Goal: Task Accomplishment & Management: Manage account settings

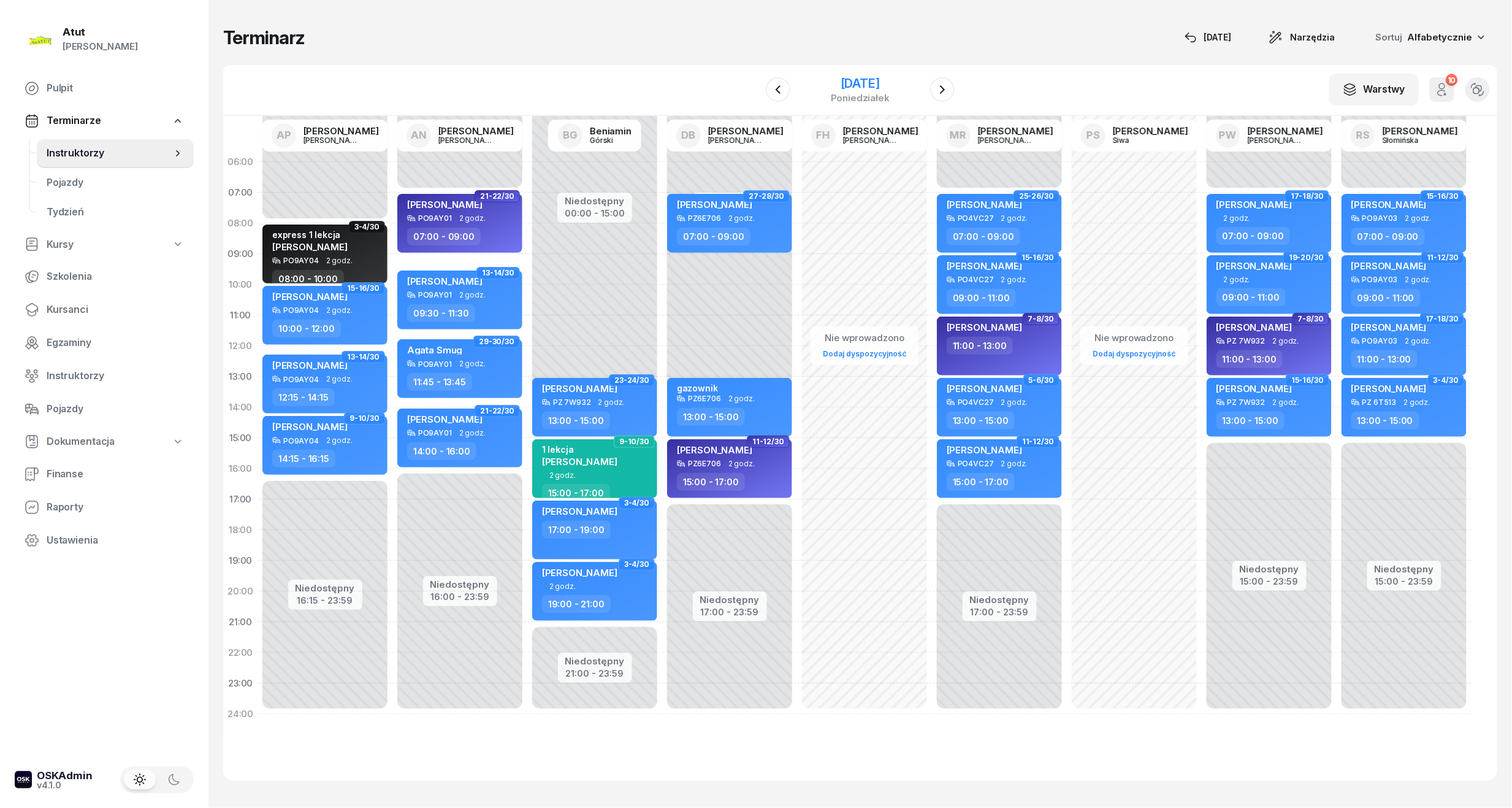
click at [880, 86] on div "[DATE]" at bounding box center [860, 84] width 59 height 12
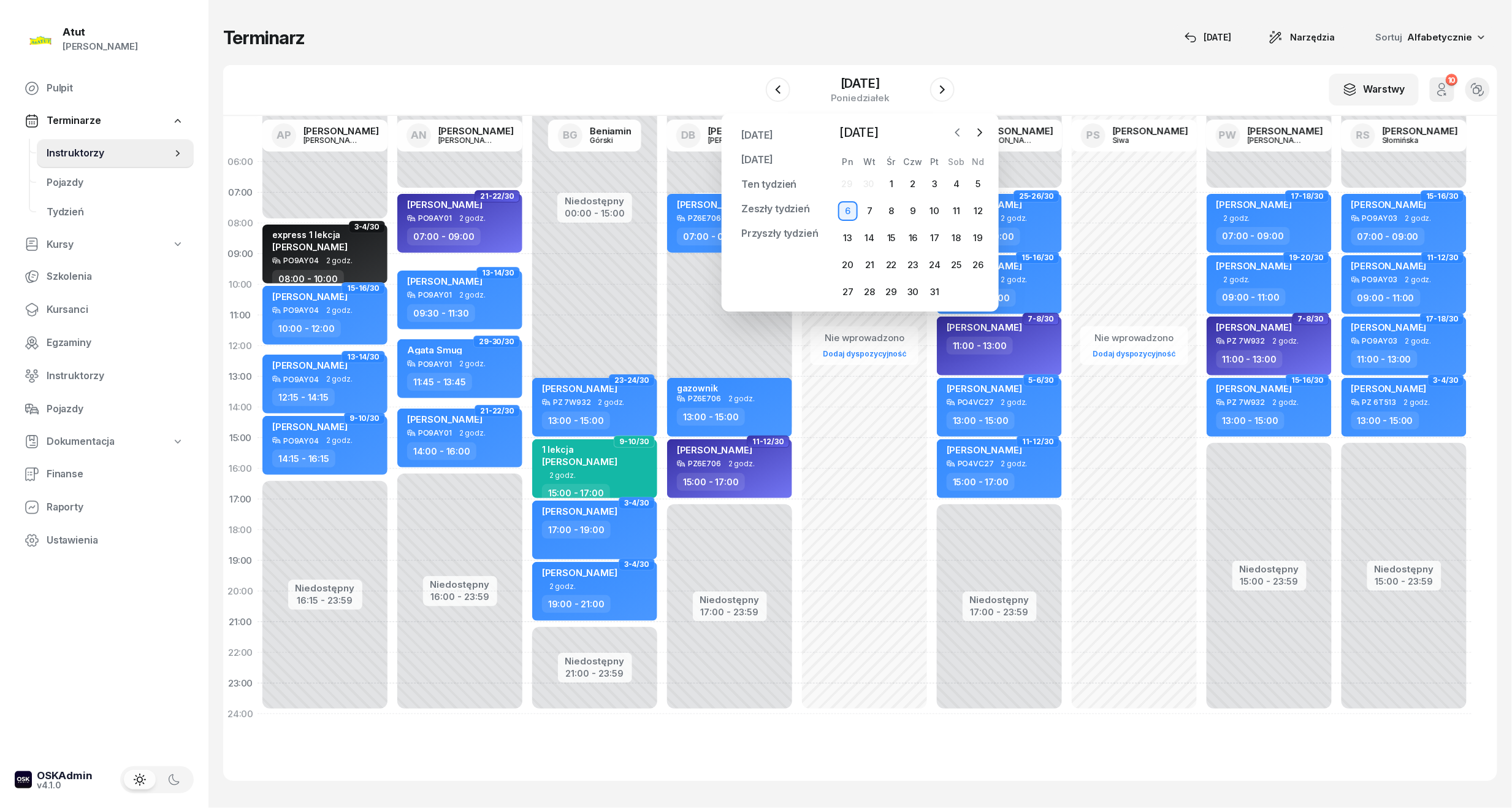
click at [952, 139] on button "button" at bounding box center [958, 133] width 19 height 19
click at [869, 290] on div "30" at bounding box center [869, 291] width 20 height 20
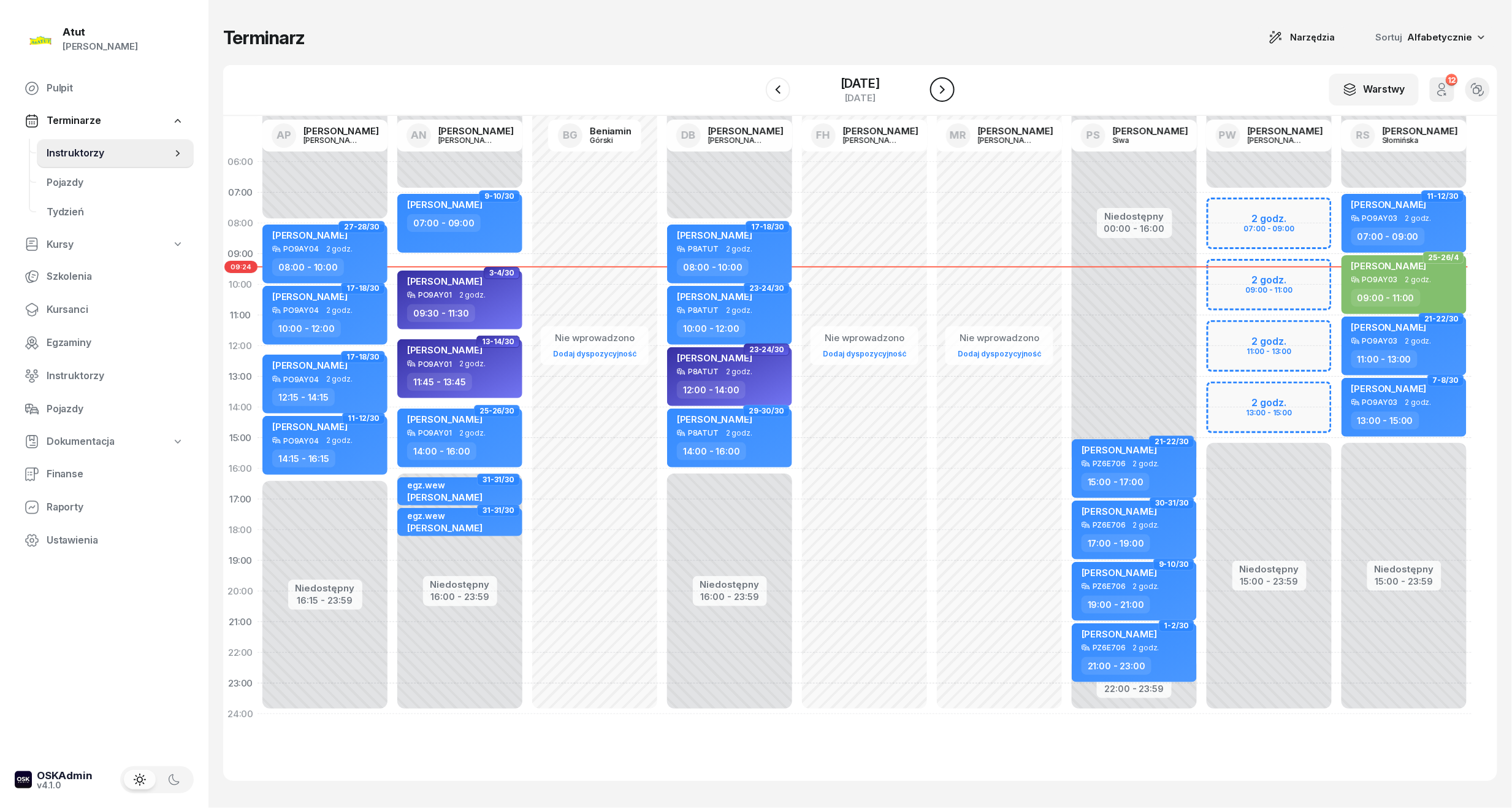
click at [947, 86] on icon "button" at bounding box center [942, 89] width 14 height 14
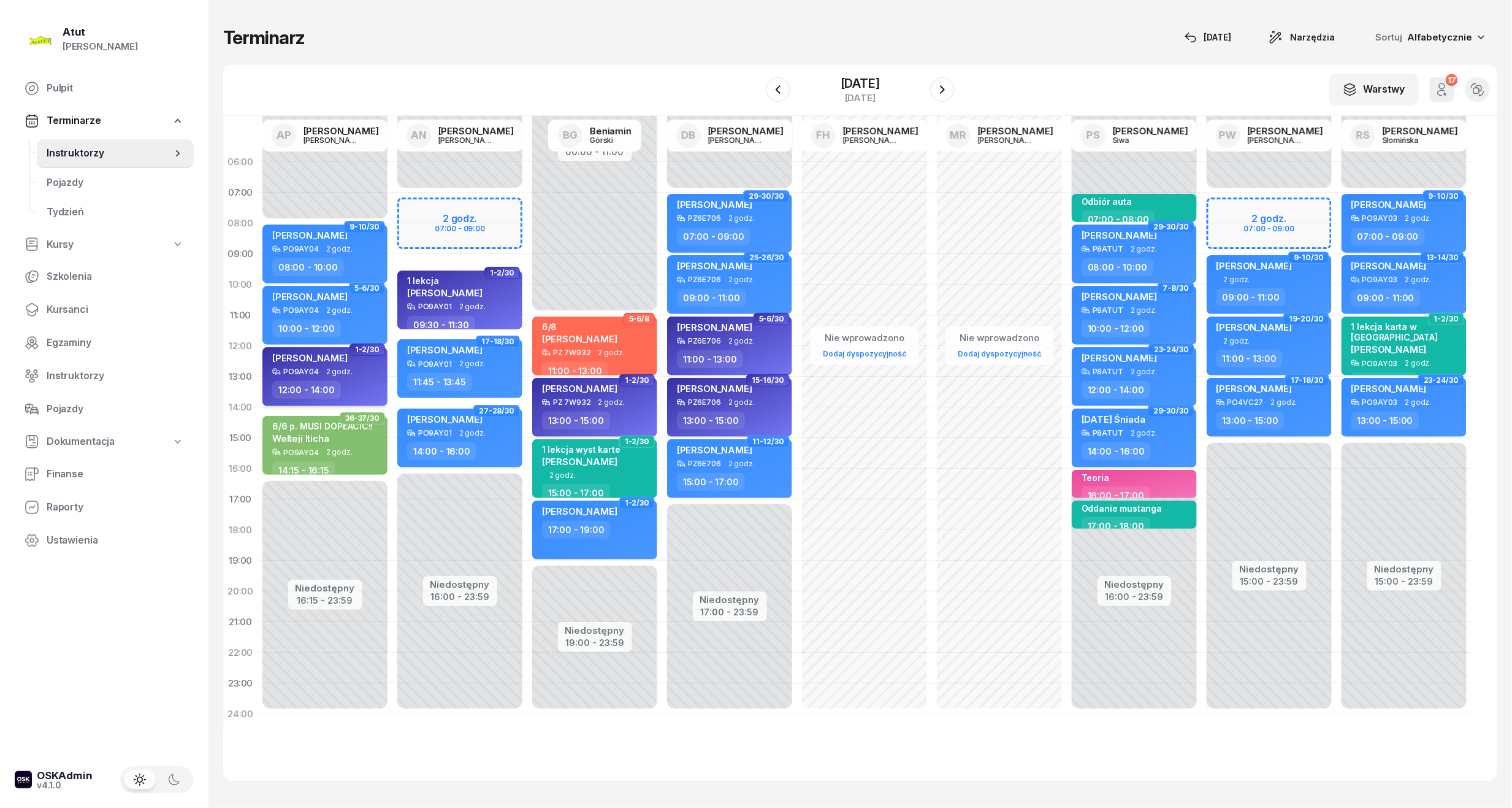
click at [325, 361] on span "[PERSON_NAME]" at bounding box center [309, 358] width 76 height 12
select select "12"
select select "14"
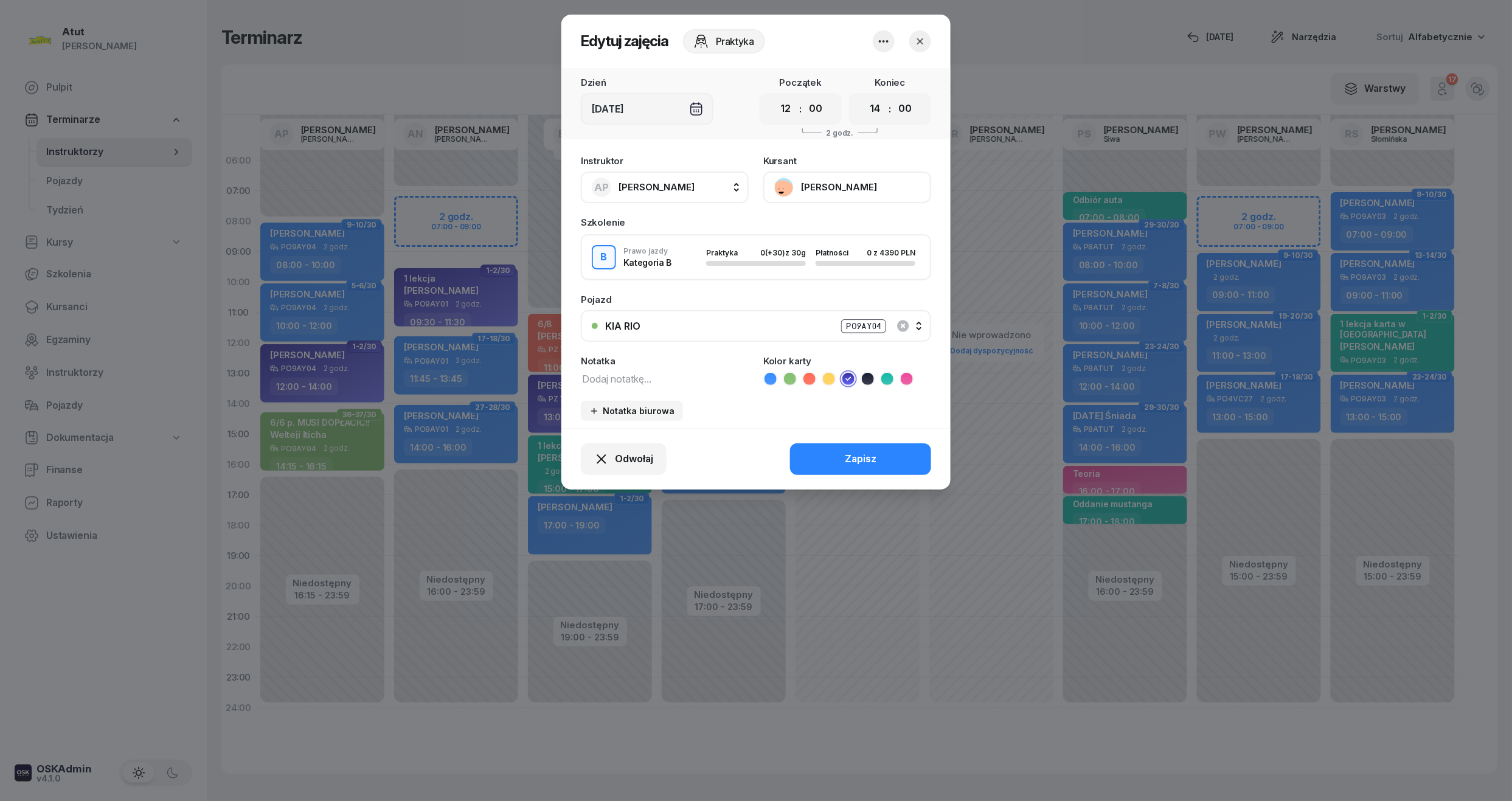
click at [816, 181] on button "[PERSON_NAME]" at bounding box center [847, 187] width 168 height 31
click at [805, 232] on div "Otwórz profil" at bounding box center [803, 228] width 59 height 16
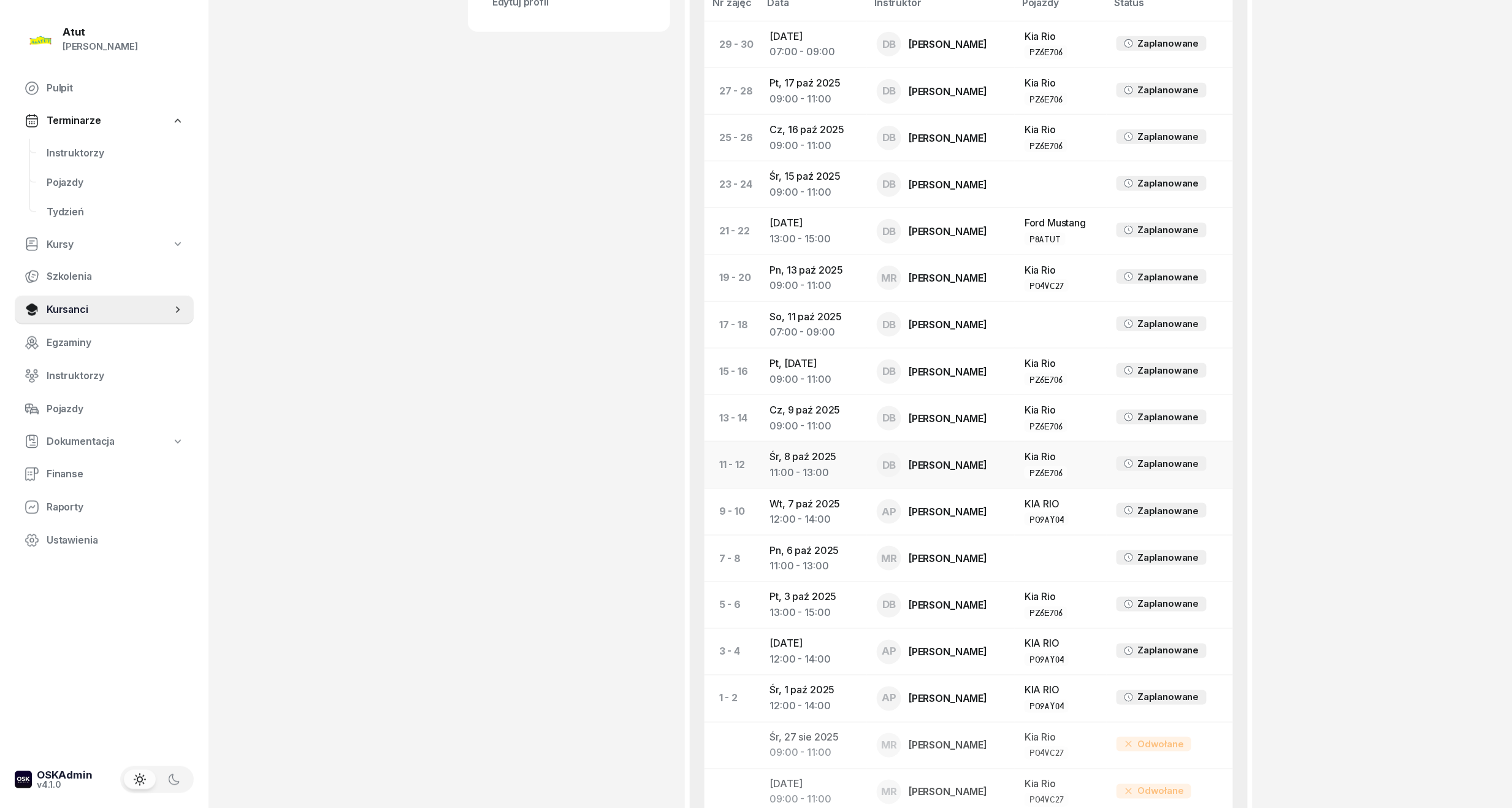
scroll to position [899, 0]
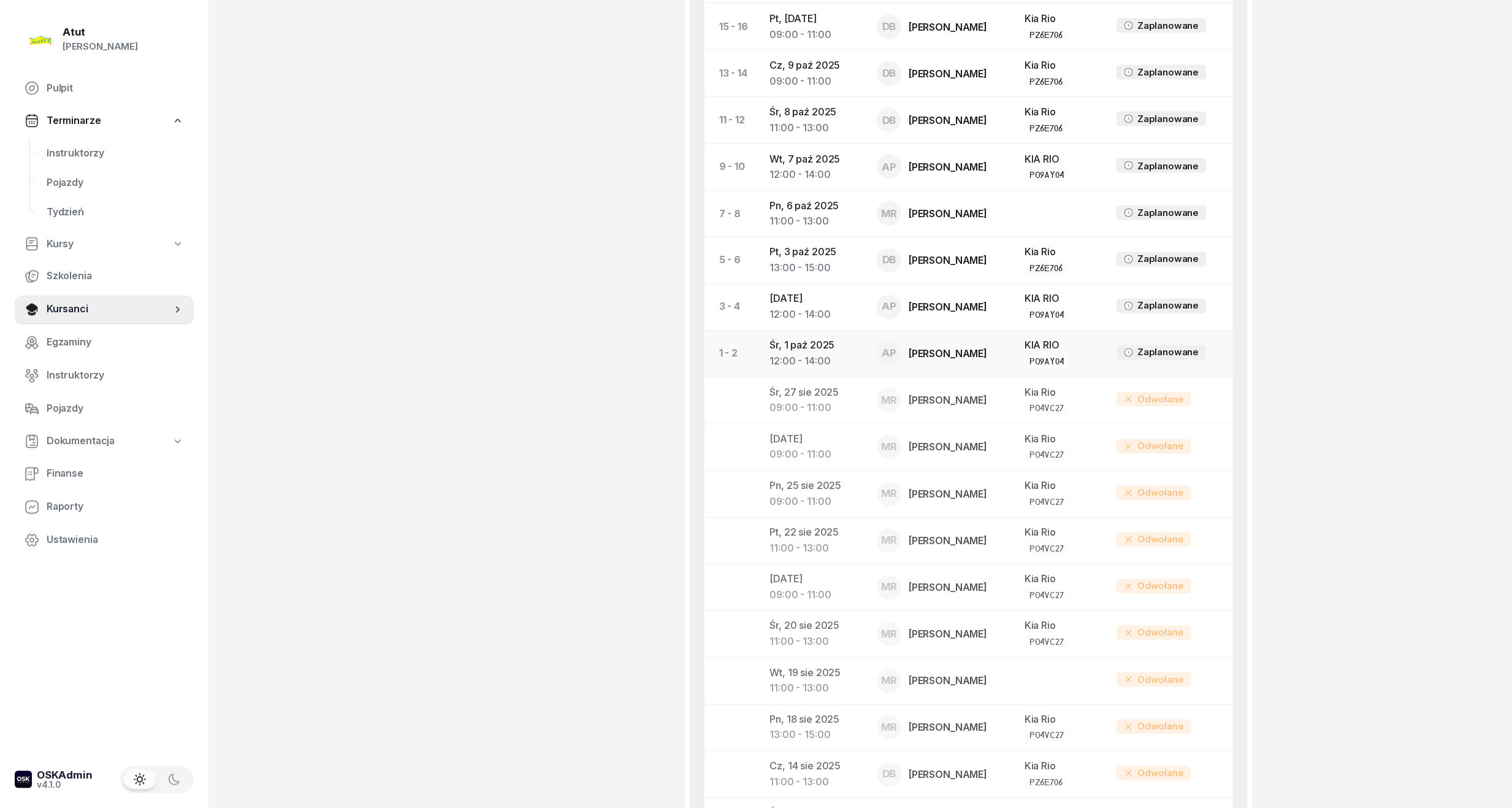
click at [788, 358] on div "12:00 - 14:00" at bounding box center [814, 361] width 88 height 16
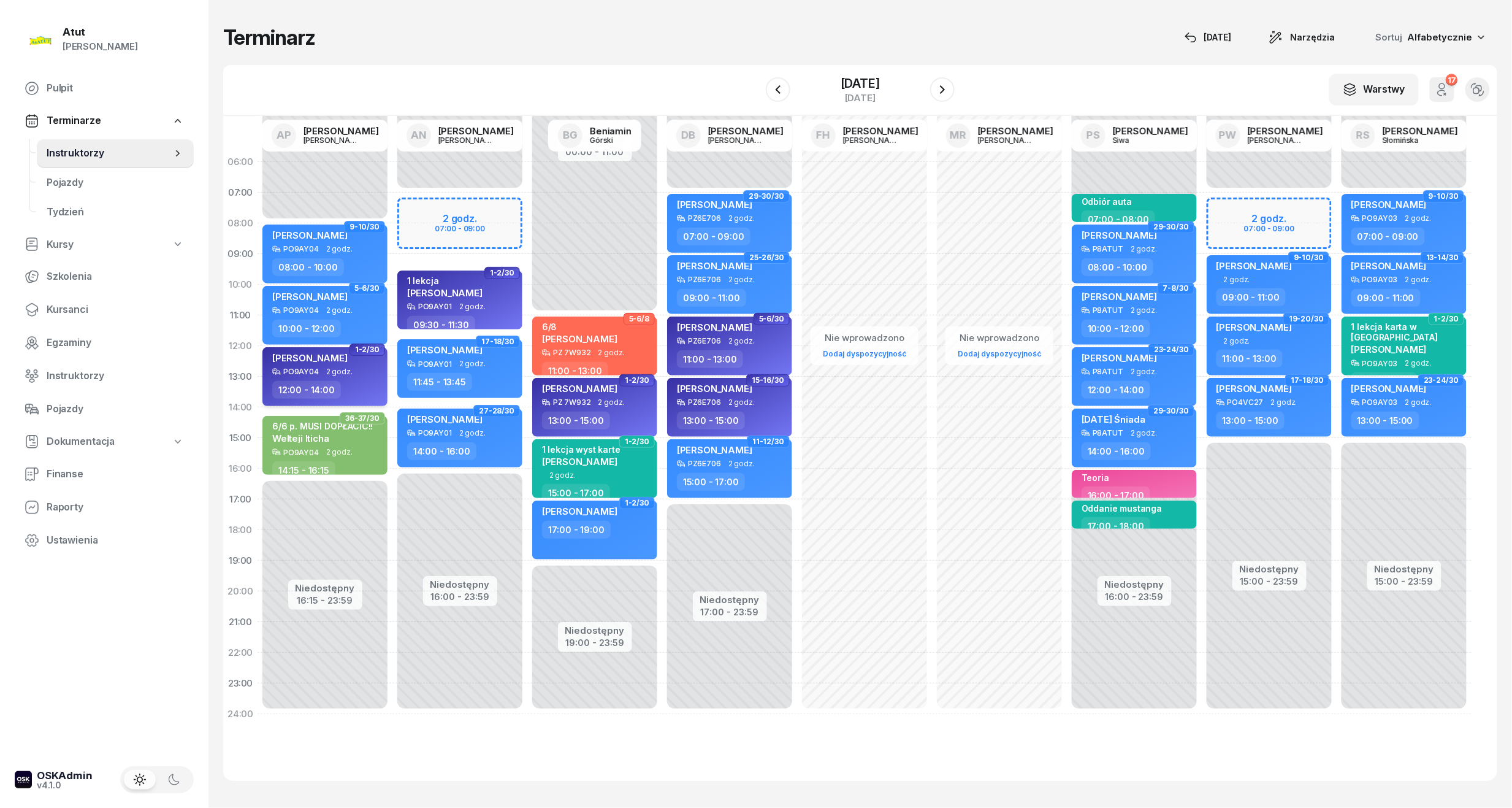
click at [290, 352] on span "[PERSON_NAME]" at bounding box center [309, 358] width 76 height 12
select select "12"
select select "14"
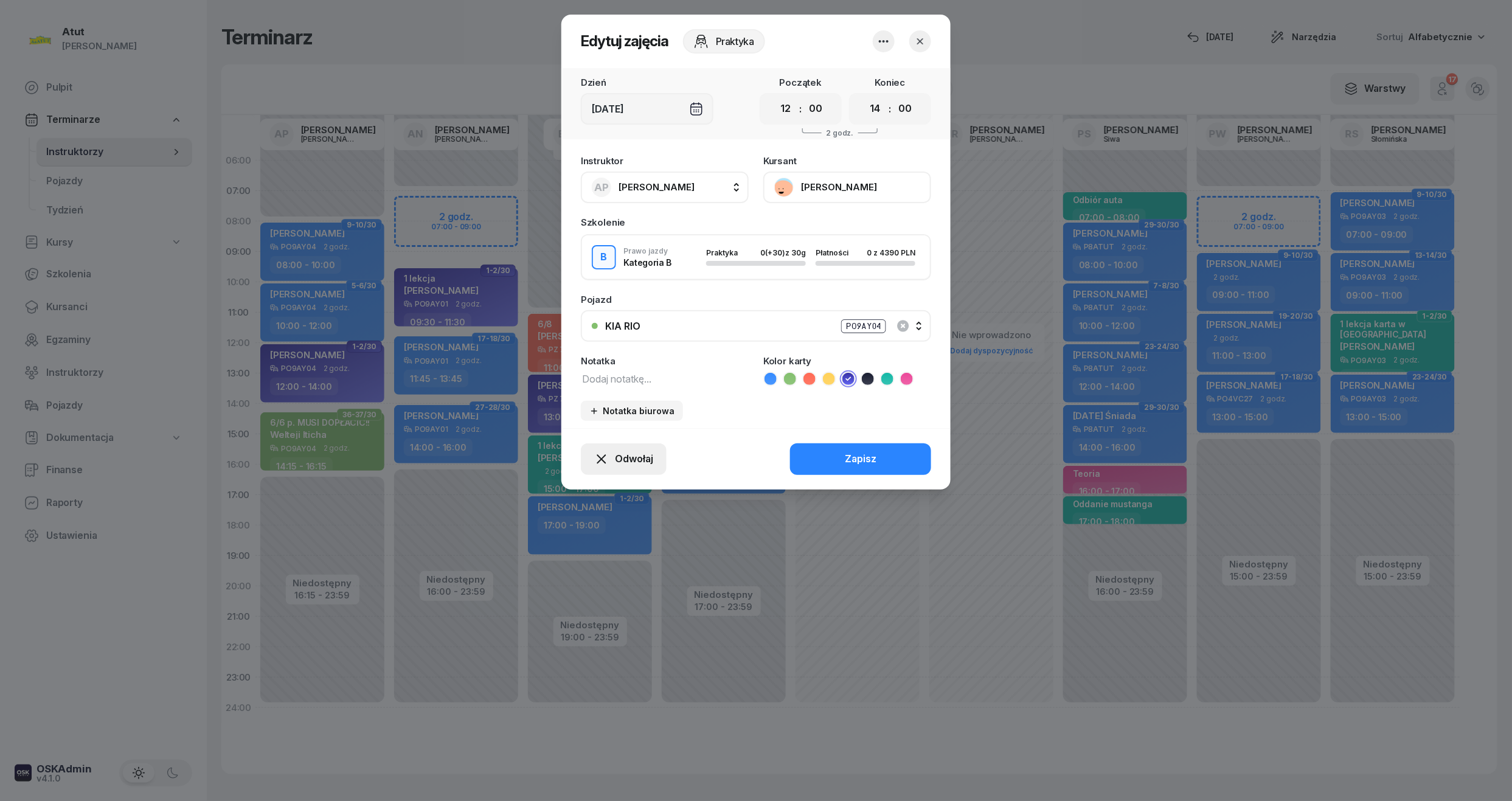
click at [617, 457] on span "Odwołaj" at bounding box center [633, 459] width 38 height 16
click at [589, 348] on div "My odwołaliśmy" at bounding box center [603, 354] width 74 height 16
